Goal: Transaction & Acquisition: Purchase product/service

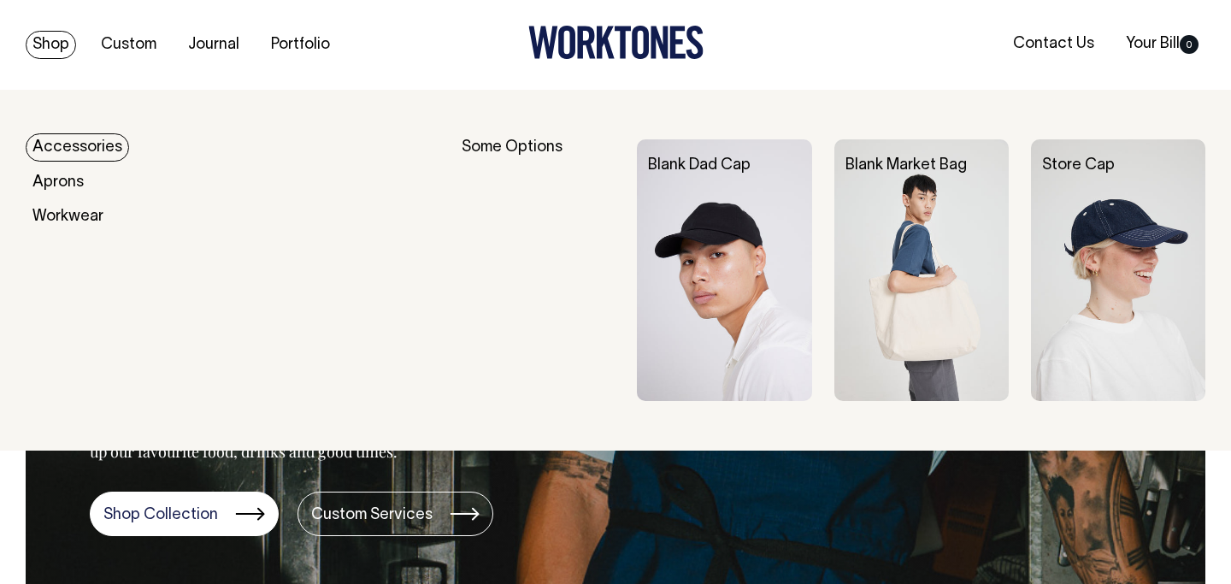
click at [83, 146] on link "Accessories" at bounding box center [77, 147] width 103 height 28
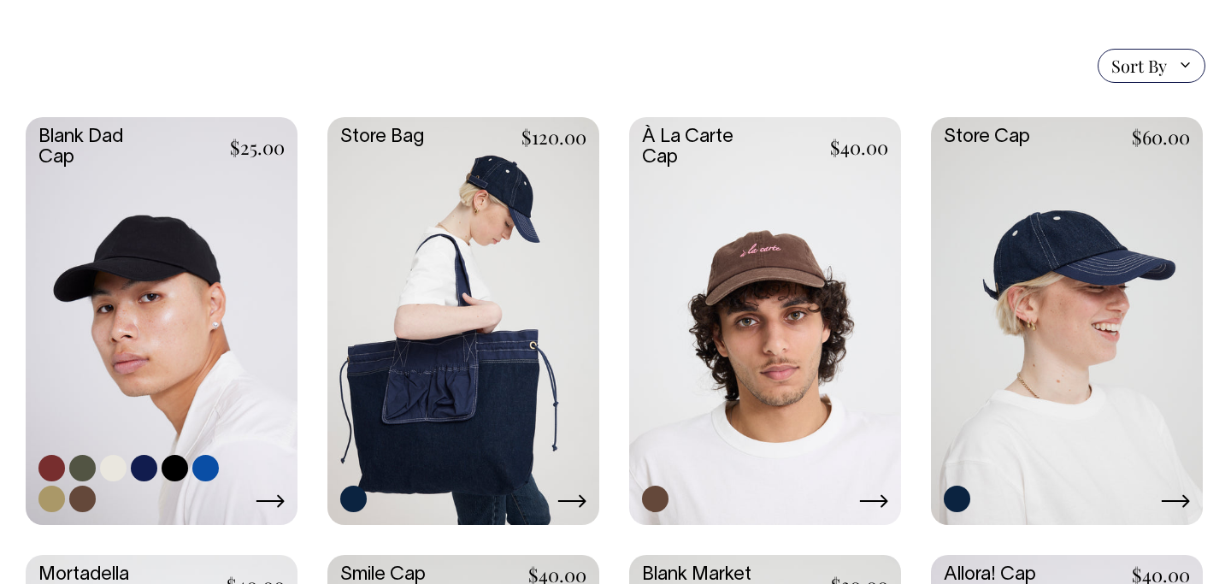
scroll to position [409, 0]
click at [256, 280] on link at bounding box center [162, 318] width 272 height 404
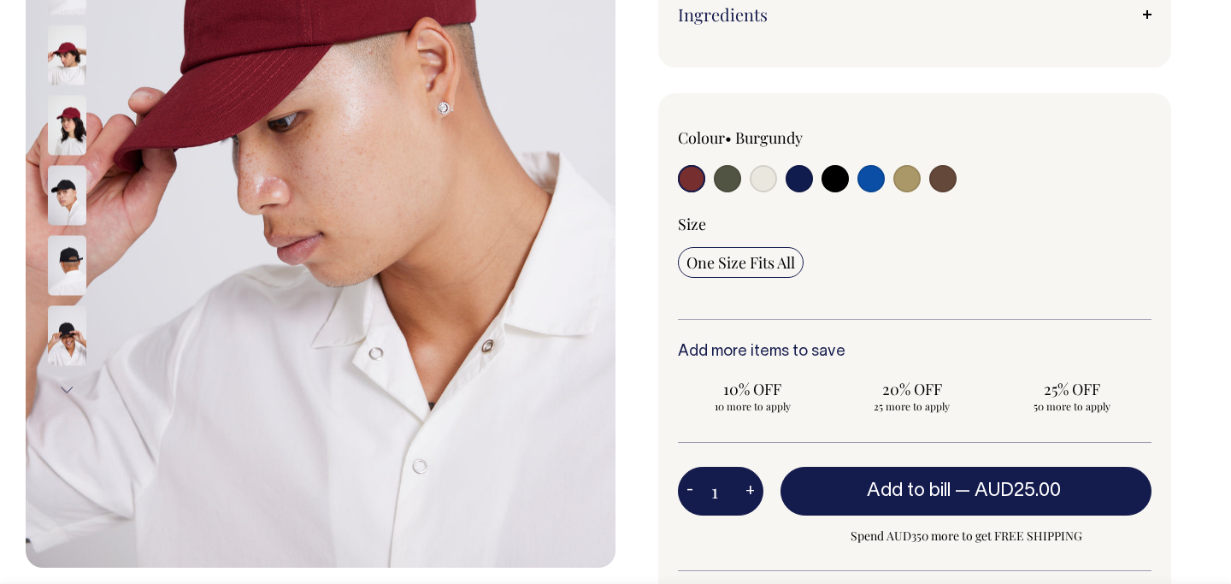
click at [766, 180] on input "radio" at bounding box center [763, 178] width 27 height 27
radio input "true"
select select "Natural"
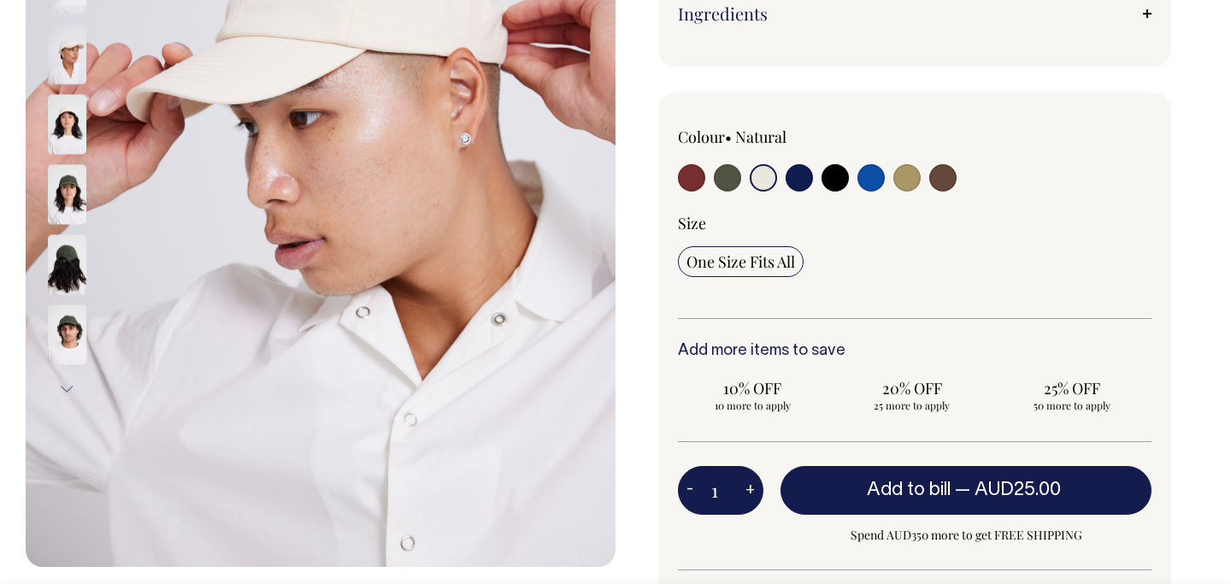
click at [721, 486] on input "1" at bounding box center [720, 490] width 85 height 48
type input "100"
radio input "true"
type input "100"
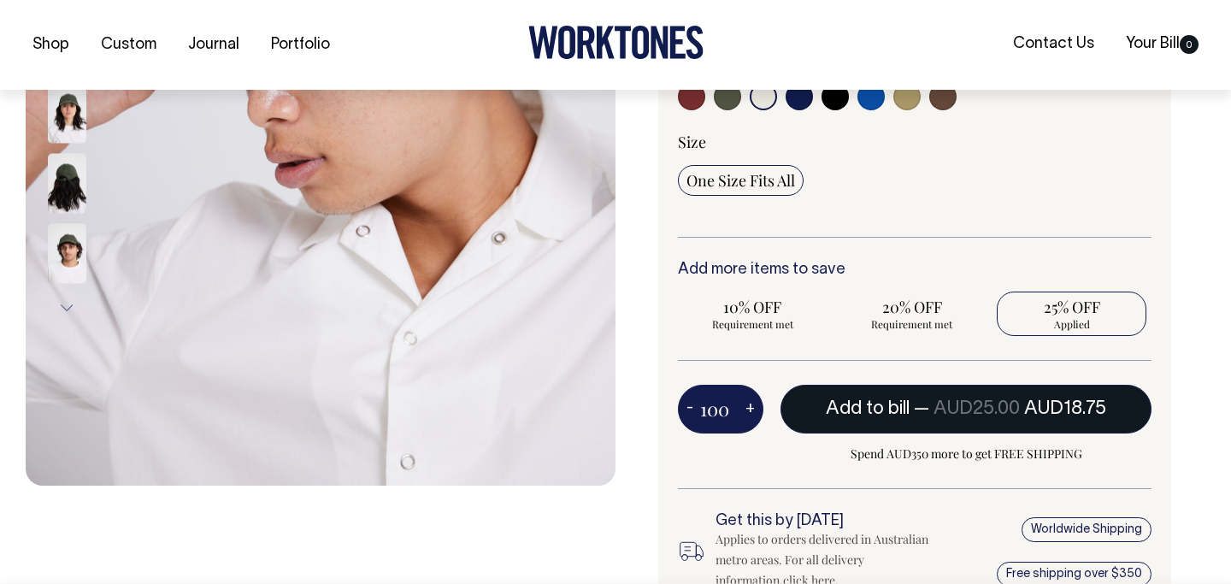
scroll to position [490, 0]
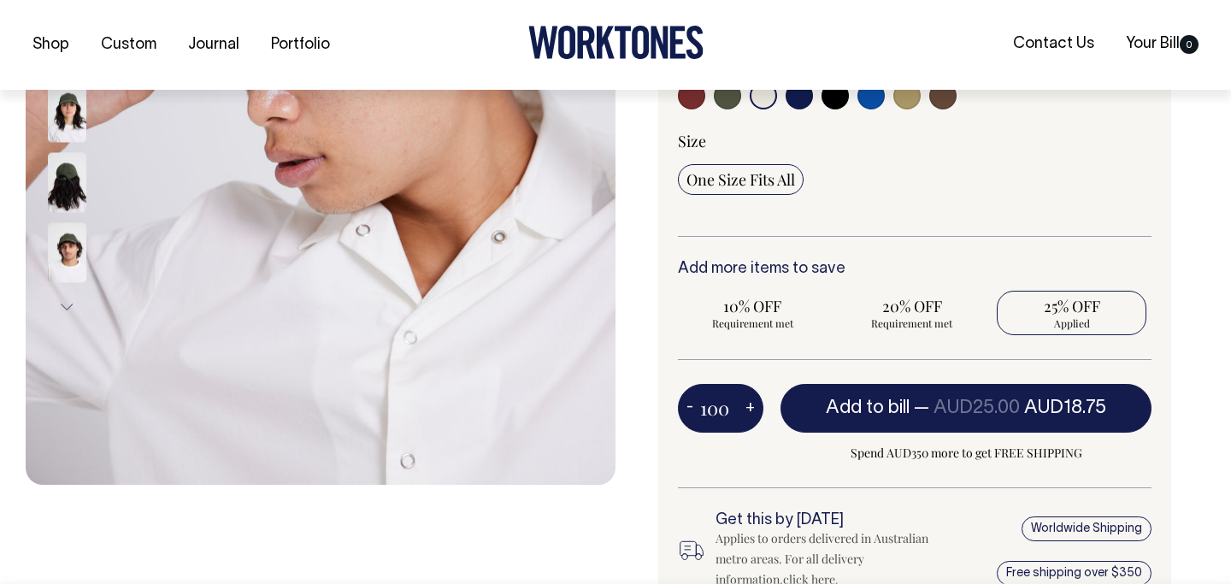
click at [737, 413] on button "+" at bounding box center [750, 408] width 26 height 34
type input "101"
radio input "true"
type input "101"
drag, startPoint x: 738, startPoint y: 409, endPoint x: 709, endPoint y: 406, distance: 29.2
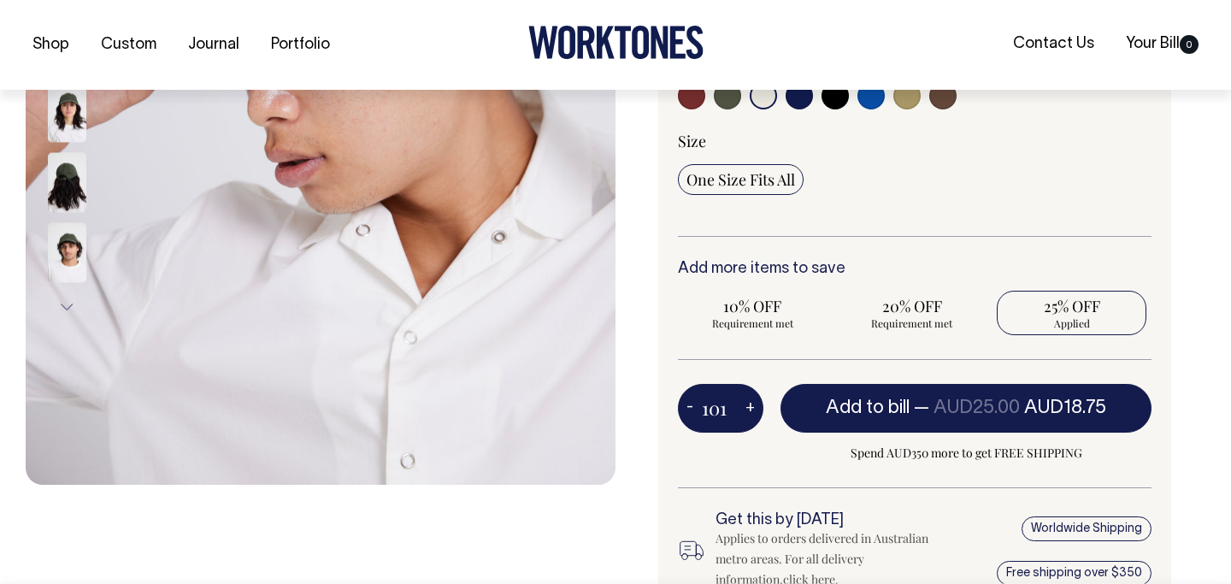
click at [709, 406] on div "101 - +" at bounding box center [720, 408] width 85 height 48
drag, startPoint x: 709, startPoint y: 406, endPoint x: 735, endPoint y: 406, distance: 26.5
click at [736, 407] on div "101 - +" at bounding box center [720, 408] width 85 height 48
type input "50"
radio input "true"
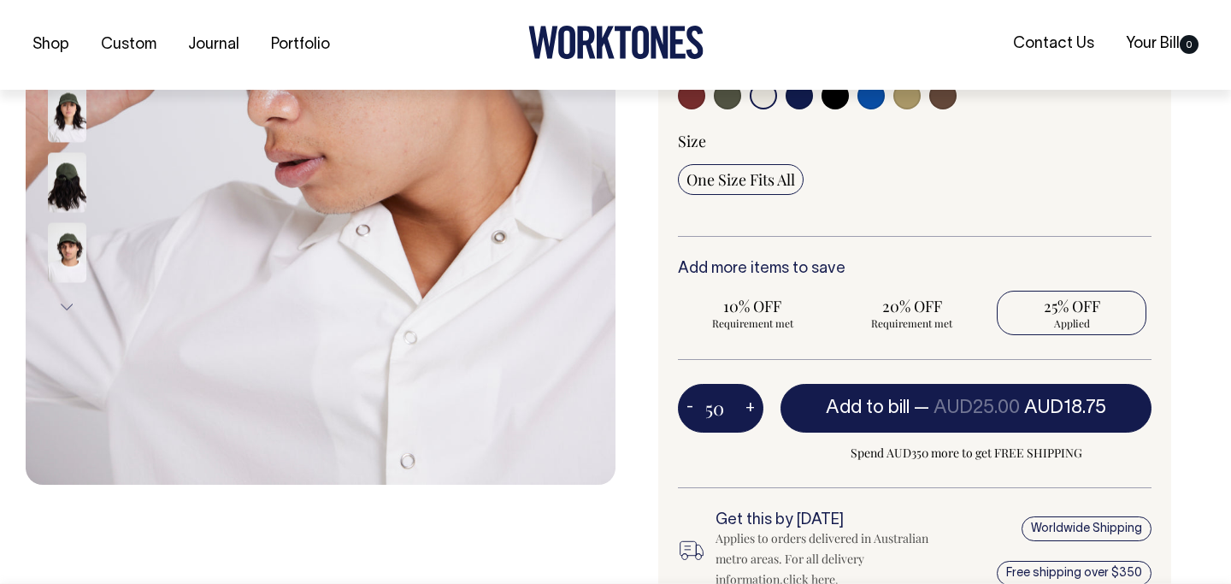
type input "50"
click at [730, 453] on div "50 - + Add to bill — AUD25.00 AUD18.75 Spend AUD350 more to get FREE SHIPPING" at bounding box center [915, 435] width 474 height 103
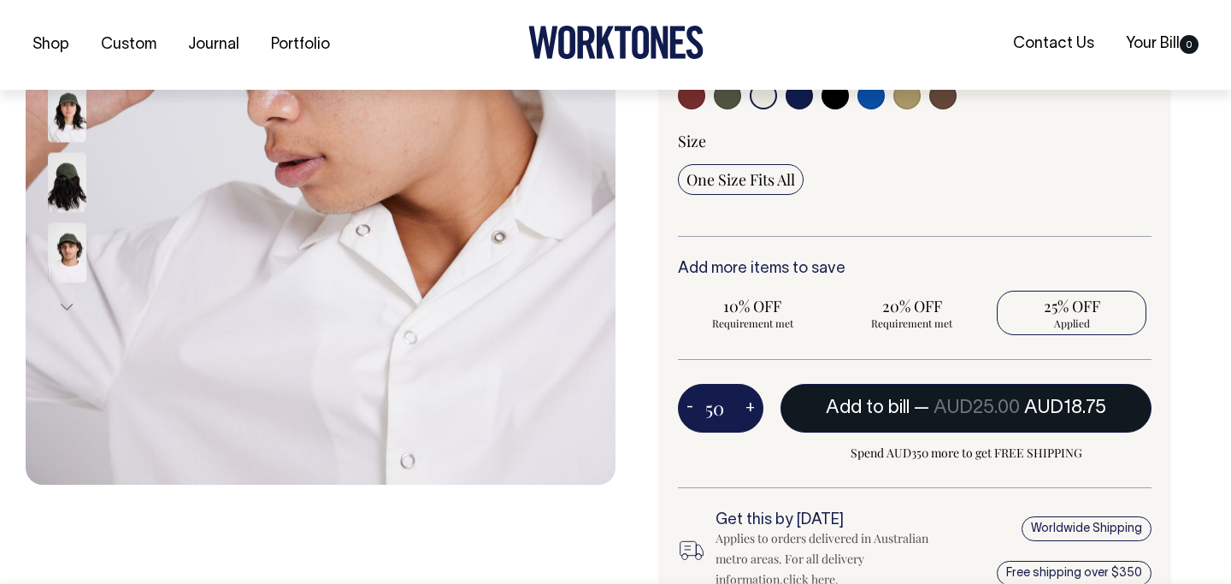
click at [843, 415] on button "Add to bill — AUD25.00 AUD18.75" at bounding box center [965, 408] width 371 height 48
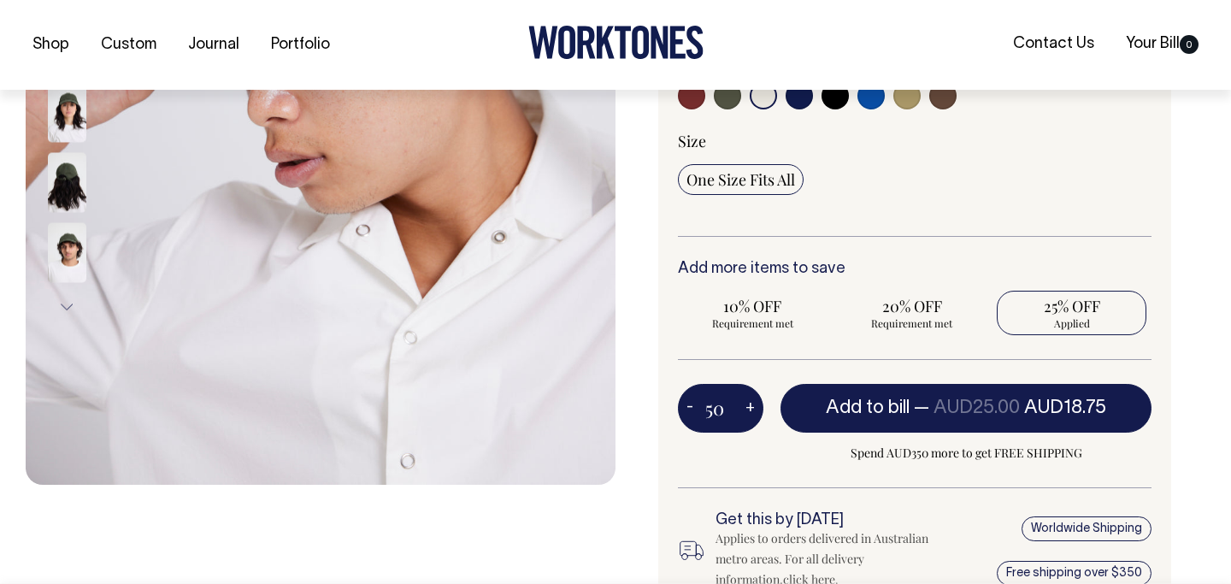
type input "1"
radio input "false"
type input "1"
radio input "true"
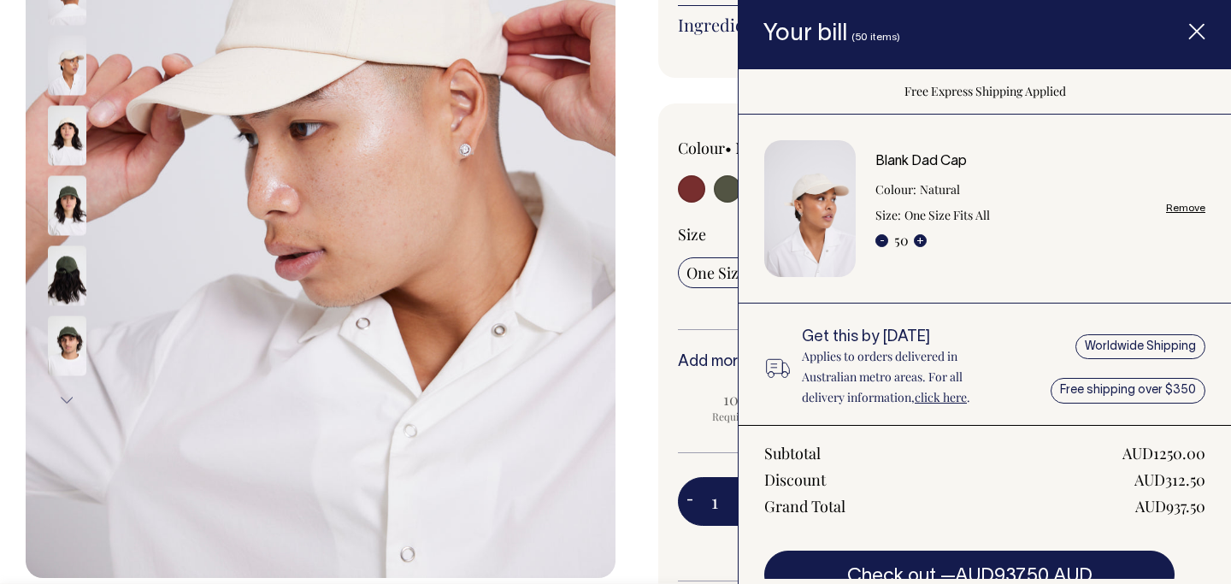
scroll to position [4, 0]
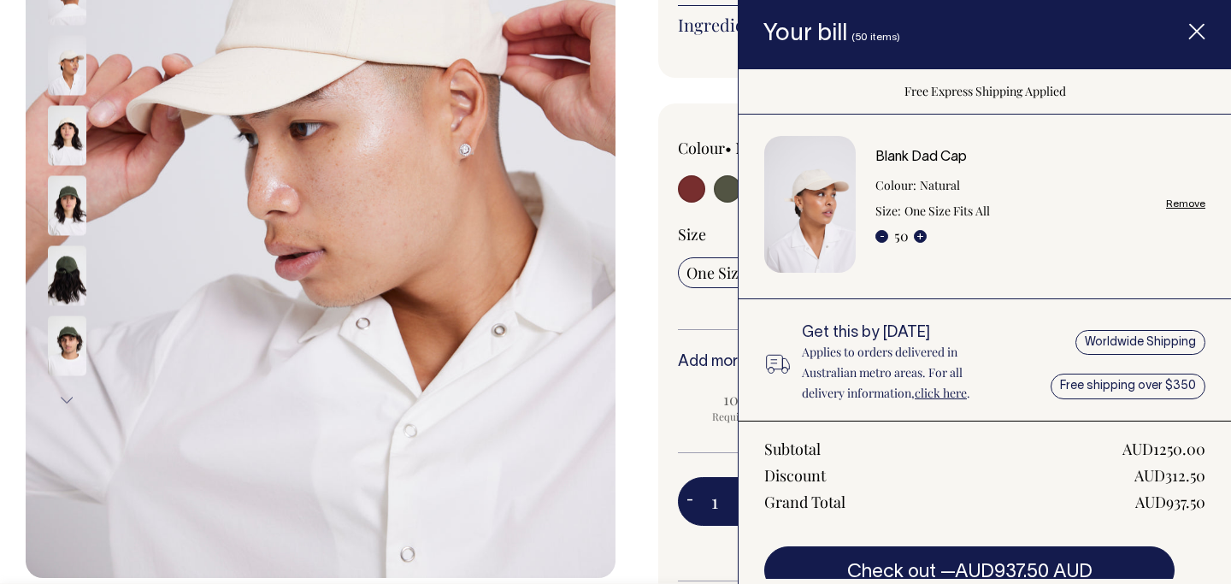
click at [1196, 34] on icon "Item added to your cart" at bounding box center [1196, 32] width 17 height 17
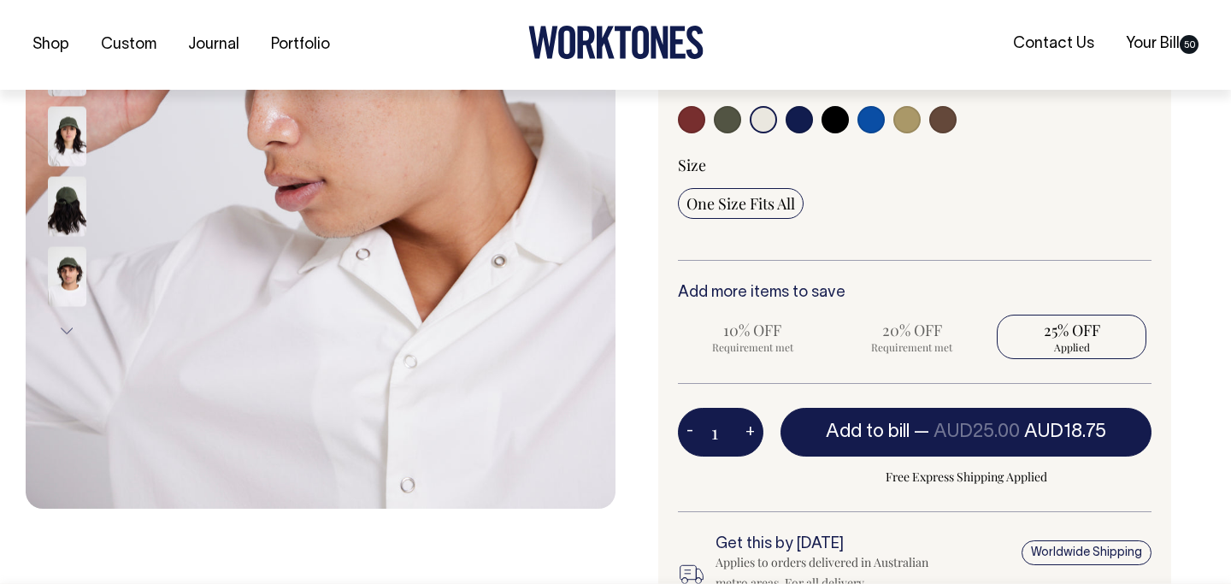
scroll to position [467, 0]
click at [728, 435] on input "1" at bounding box center [720, 431] width 85 height 48
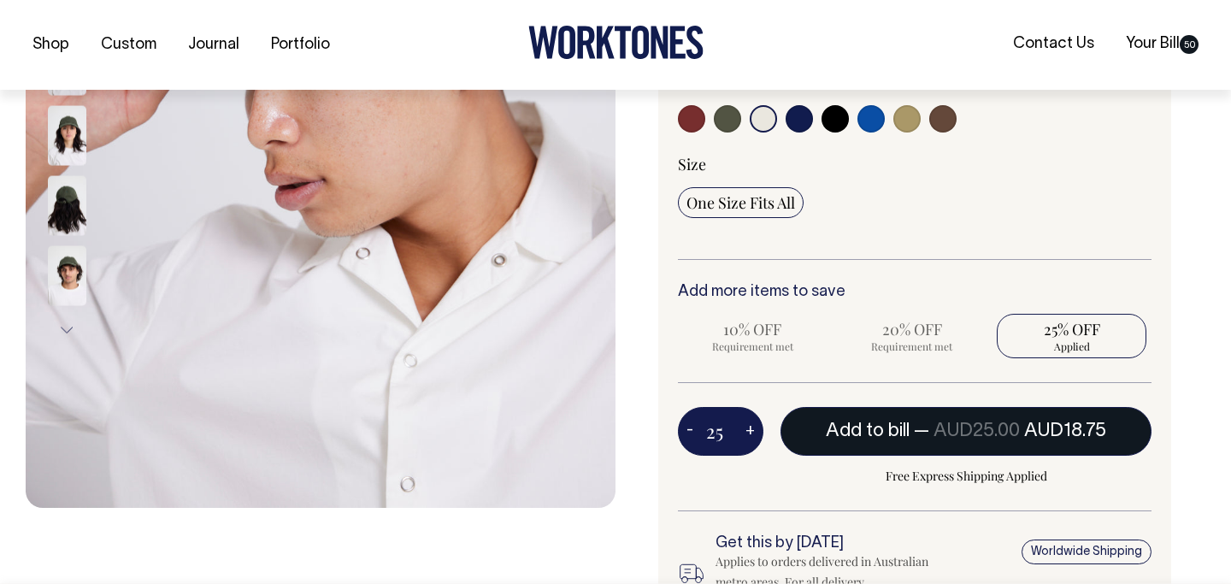
type input "25"
radio input "true"
type input "25"
click at [835, 436] on span "Add to bill" at bounding box center [868, 430] width 84 height 17
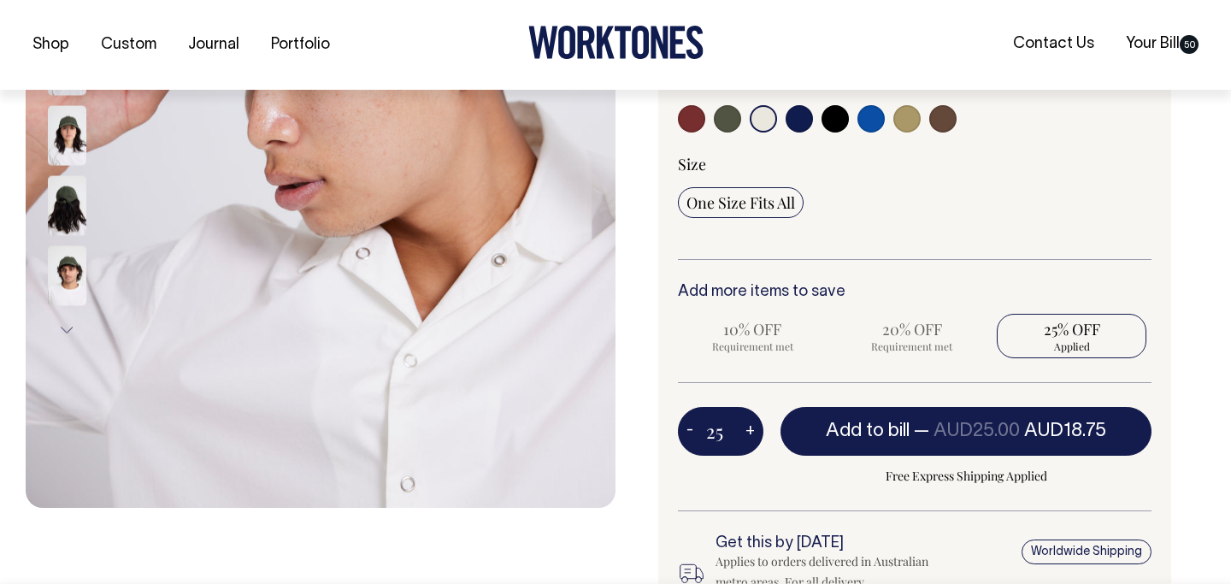
type input "1"
radio input "true"
type input "1"
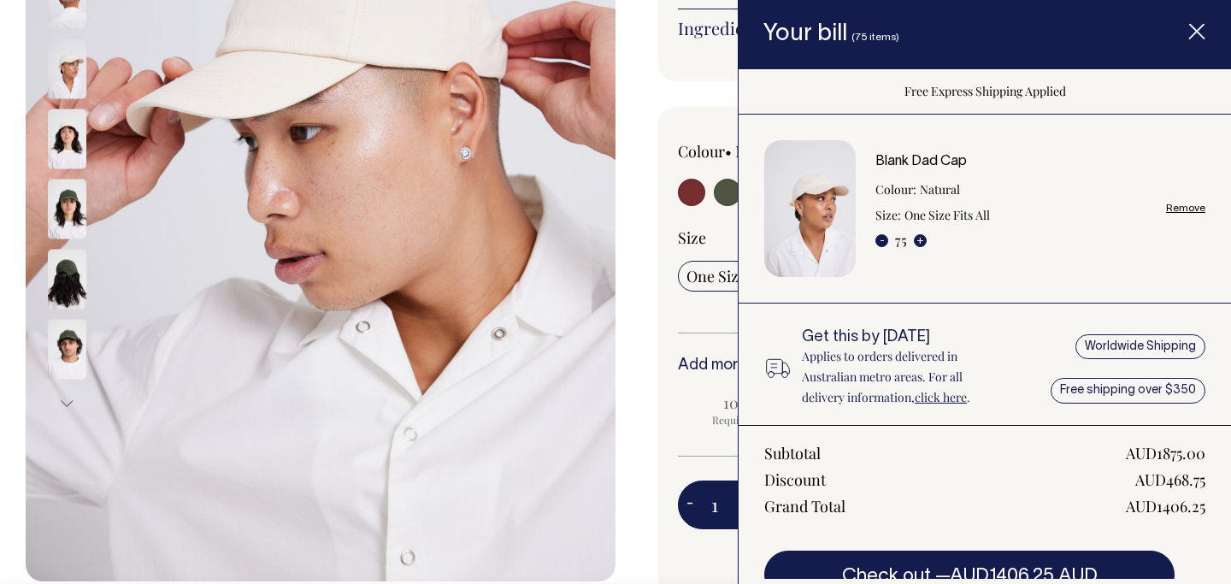
scroll to position [392, 0]
click at [1180, 209] on link "Remove" at bounding box center [1185, 208] width 39 height 11
radio input "false"
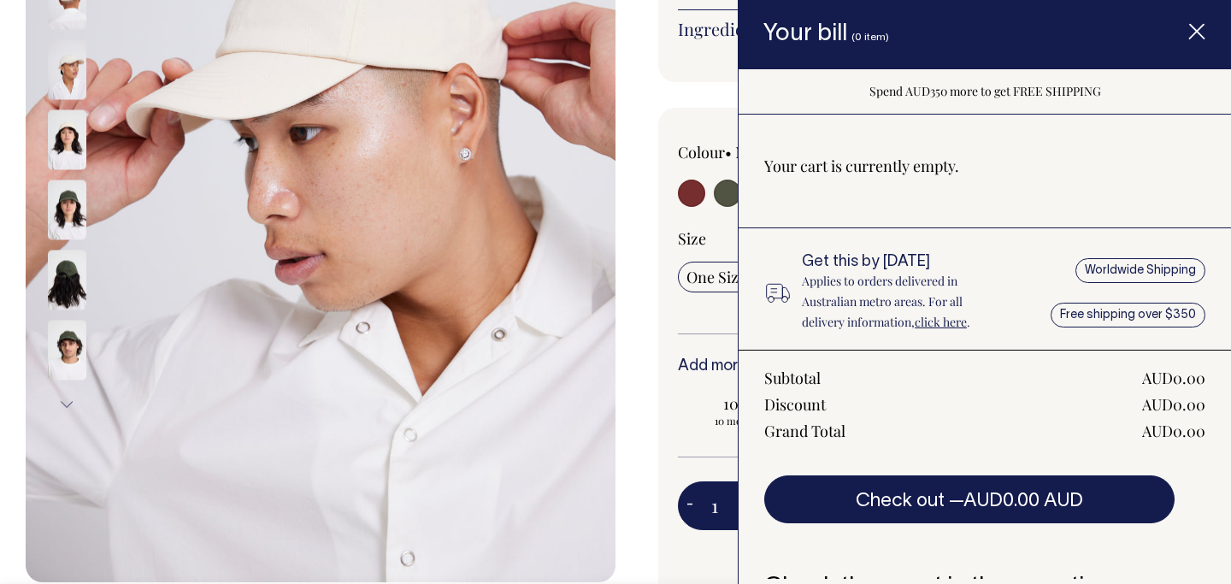
click at [1194, 31] on icon "Item added to your cart" at bounding box center [1196, 32] width 17 height 17
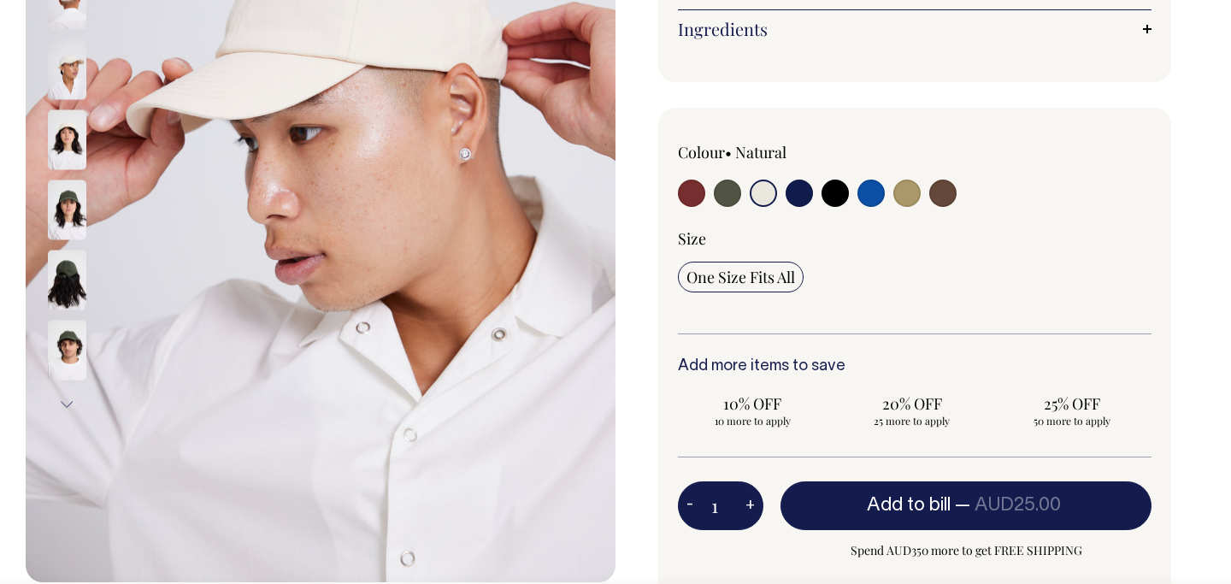
click at [731, 499] on input "1" at bounding box center [720, 505] width 85 height 48
type input "25"
radio input "true"
type input "25"
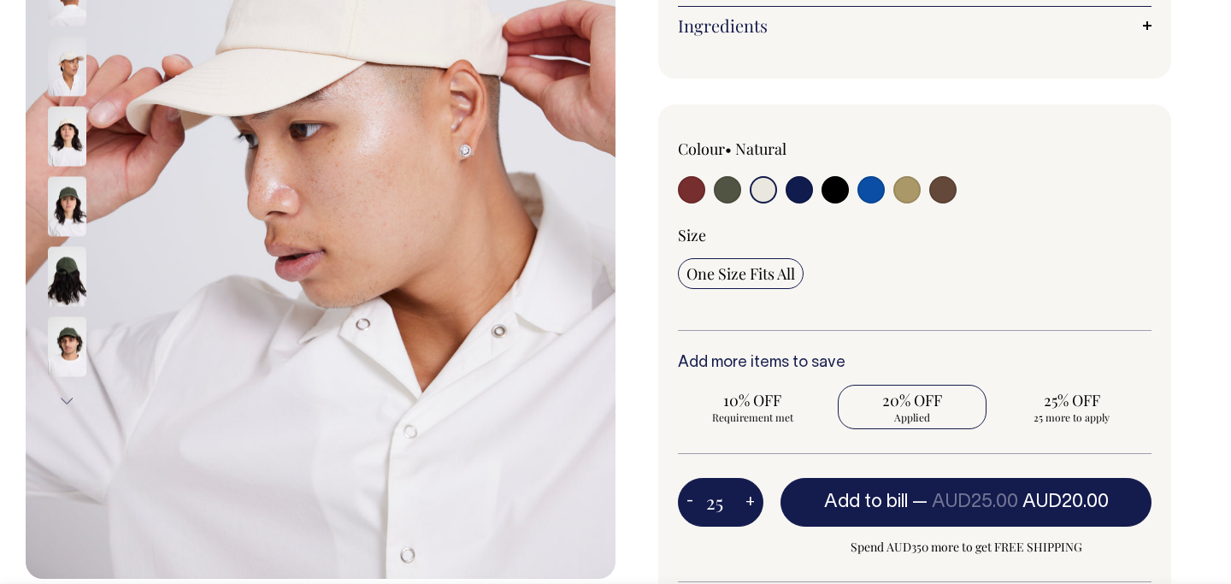
scroll to position [397, 0]
